Goal: Task Accomplishment & Management: Manage account settings

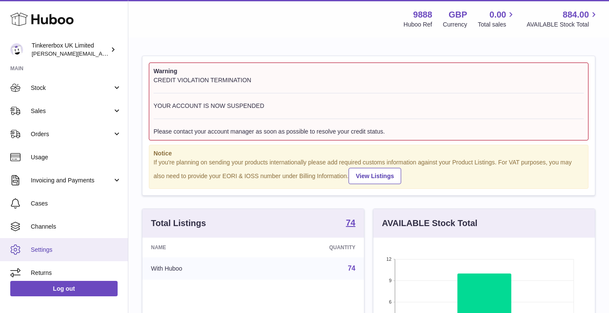
scroll to position [53, 0]
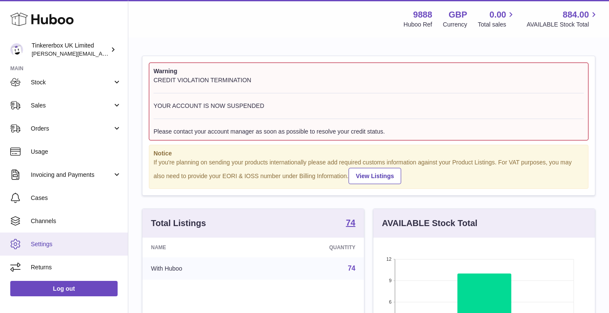
click at [59, 246] on span "Settings" at bounding box center [76, 244] width 91 height 8
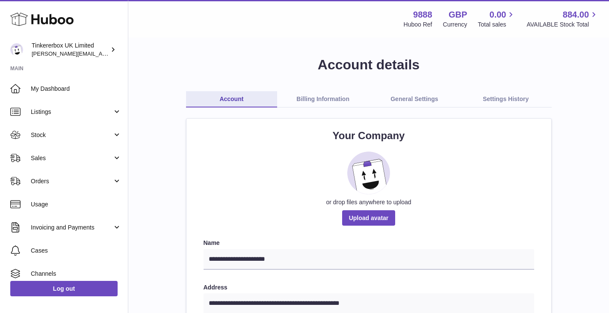
click at [331, 104] on link "Billing Information" at bounding box center [323, 99] width 92 height 16
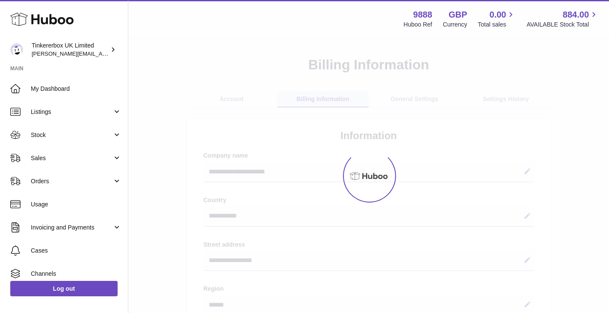
select select "**"
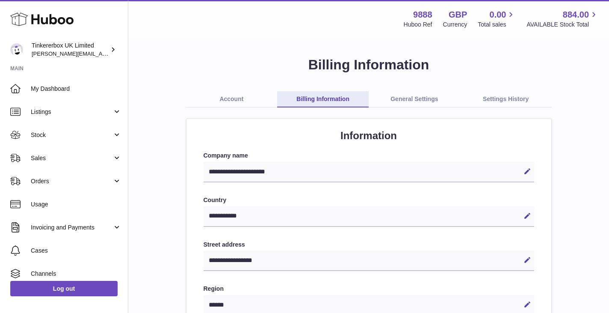
click at [417, 102] on link "General Settings" at bounding box center [415, 99] width 92 height 16
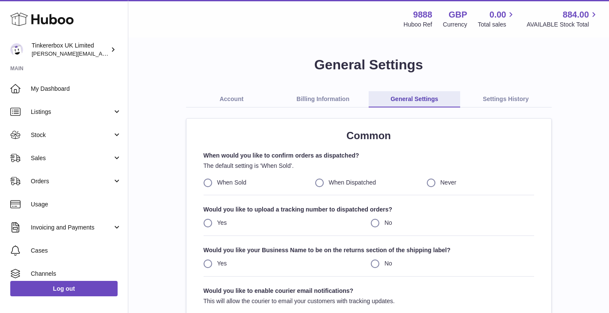
click at [233, 104] on link "Account" at bounding box center [232, 99] width 92 height 16
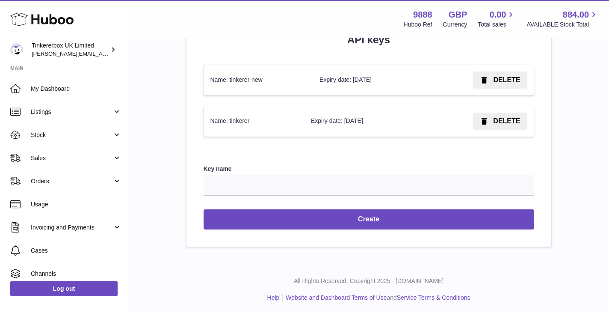
scroll to position [1058, 0]
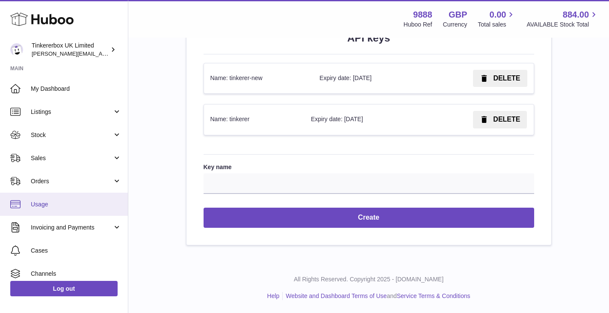
click at [65, 207] on span "Usage" at bounding box center [76, 204] width 91 height 8
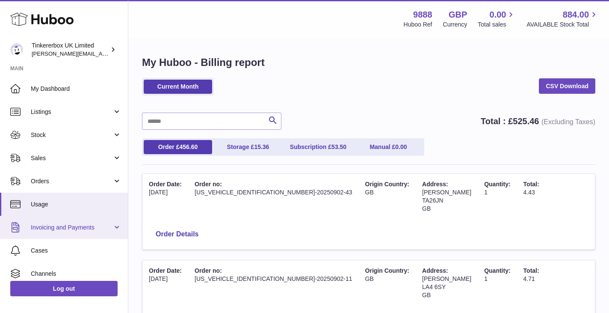
click at [78, 226] on span "Invoicing and Payments" at bounding box center [72, 227] width 82 height 8
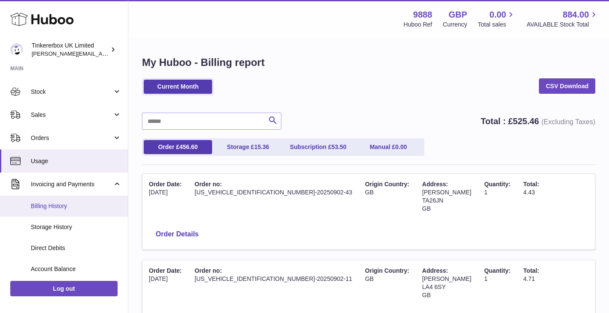
scroll to position [86, 0]
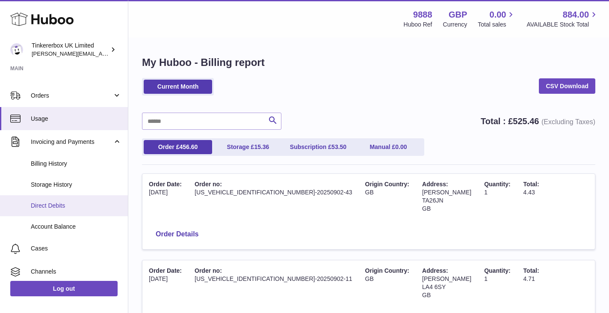
click at [89, 208] on span "Direct Debits" at bounding box center [76, 205] width 91 height 8
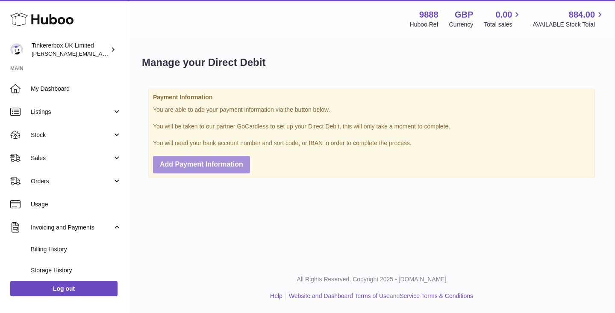
click at [231, 167] on span "Add Payment Information" at bounding box center [201, 163] width 83 height 7
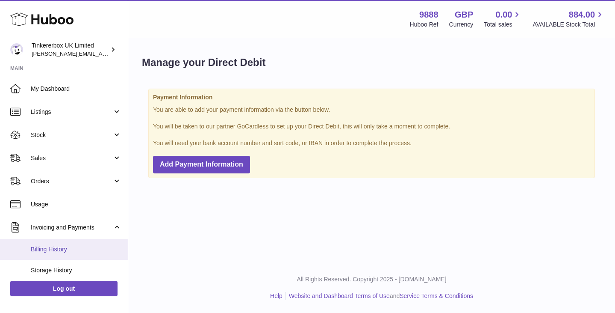
click at [65, 247] on span "Billing History" at bounding box center [76, 249] width 91 height 8
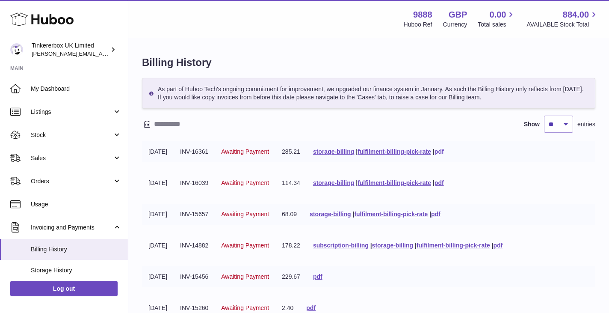
click at [444, 155] on link "pdf" at bounding box center [439, 151] width 9 height 7
